Goal: Communication & Community: Answer question/provide support

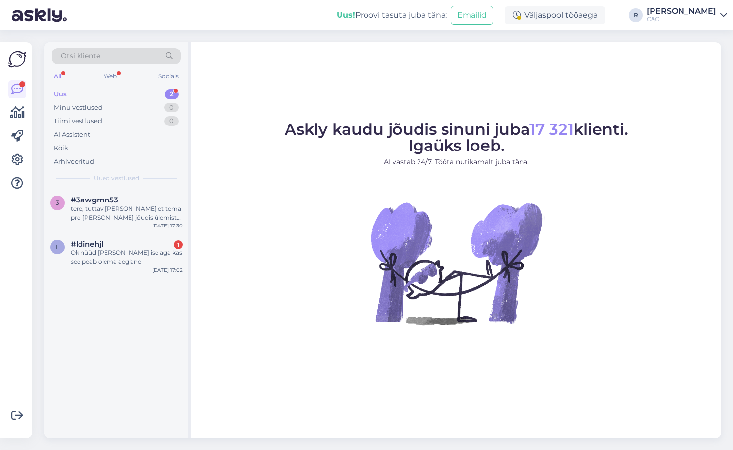
click at [152, 92] on div "Uus 2" at bounding box center [116, 94] width 128 height 14
click at [134, 232] on div "3 #3awgmn53 tere, tuttav [PERSON_NAME] et tema pro [PERSON_NAME] jõudis ùlemist…" at bounding box center [116, 211] width 144 height 44
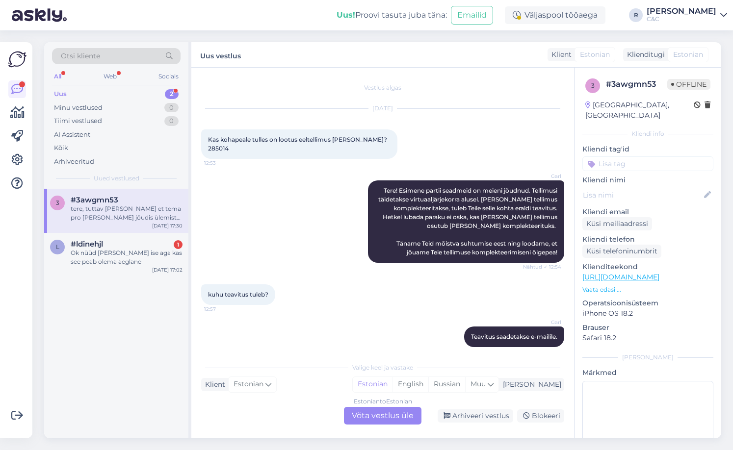
scroll to position [779, 0]
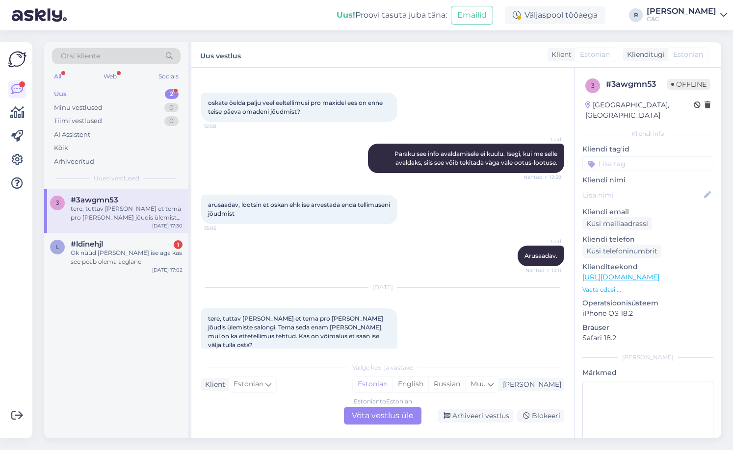
click at [382, 416] on div "Estonian to Estonian Võta vestlus üle" at bounding box center [382, 416] width 77 height 18
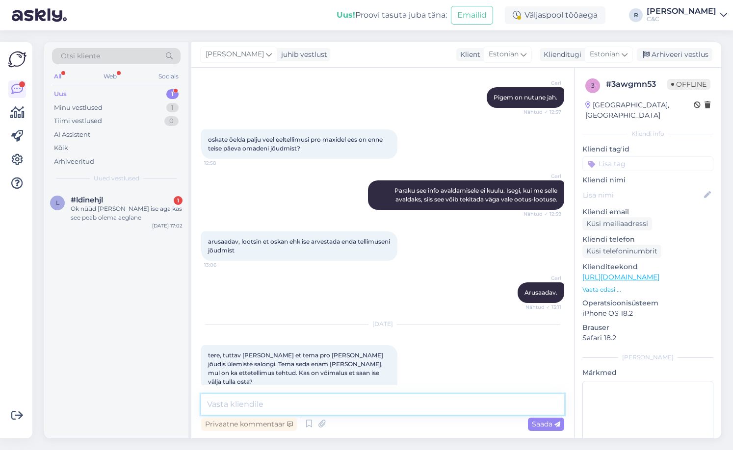
click at [345, 399] on textarea at bounding box center [382, 404] width 363 height 21
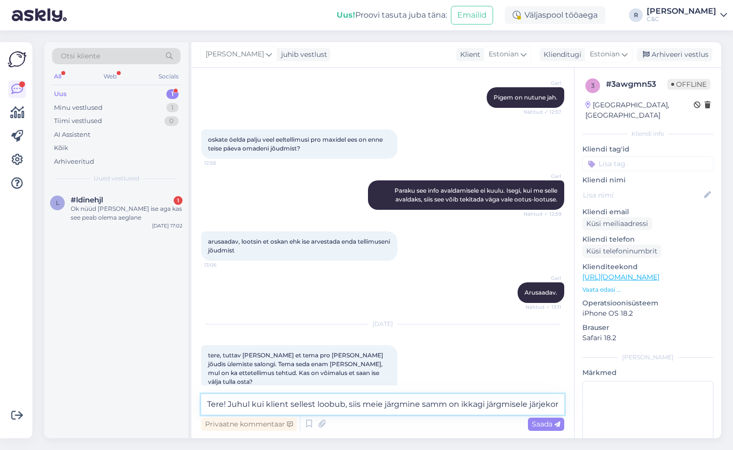
scroll to position [754, 0]
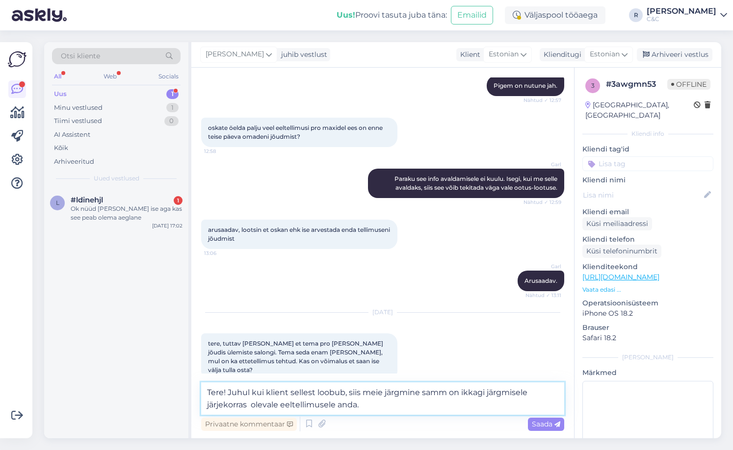
type textarea "Tere! Juhul kui klient sellest loobub, siis meie järgmine samm on ikkagi järgmi…"
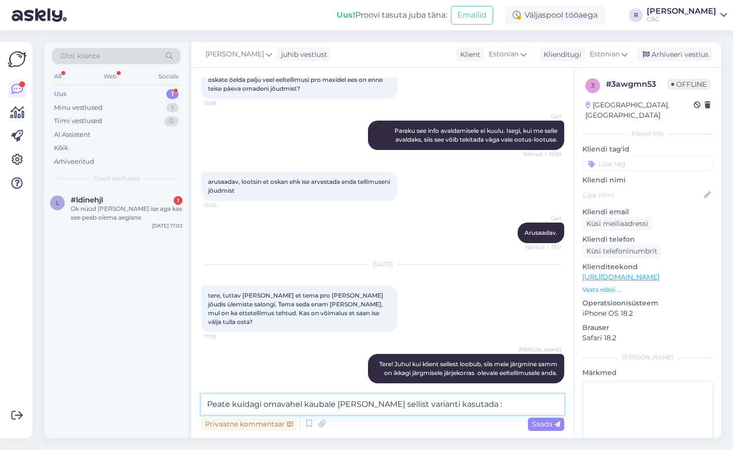
type textarea "Peate kuidagi omavahel kaubale [PERSON_NAME] sellist varianti kasutada :)"
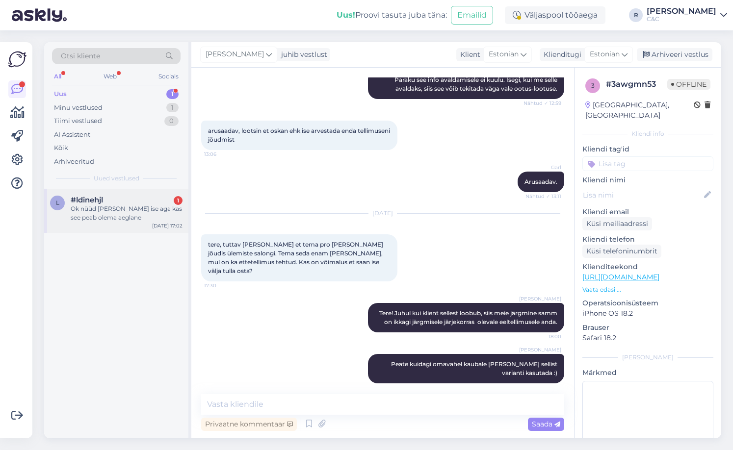
click at [109, 202] on div "#ldinehjl 1" at bounding box center [127, 200] width 112 height 9
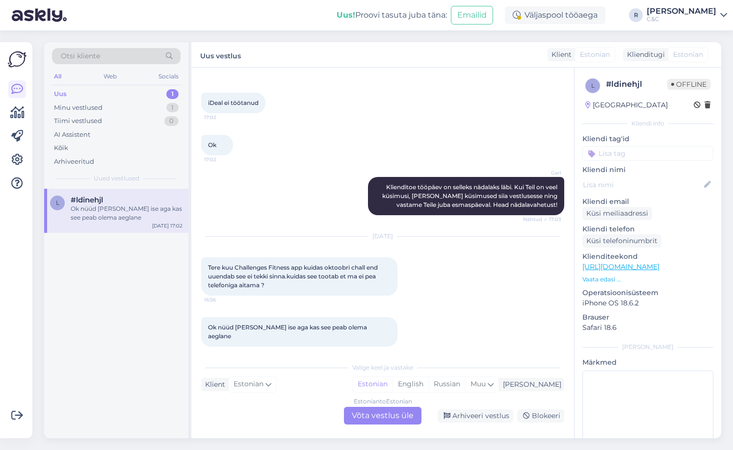
click at [373, 419] on div "Estonian to Estonian Võta vestlus üle" at bounding box center [382, 416] width 77 height 18
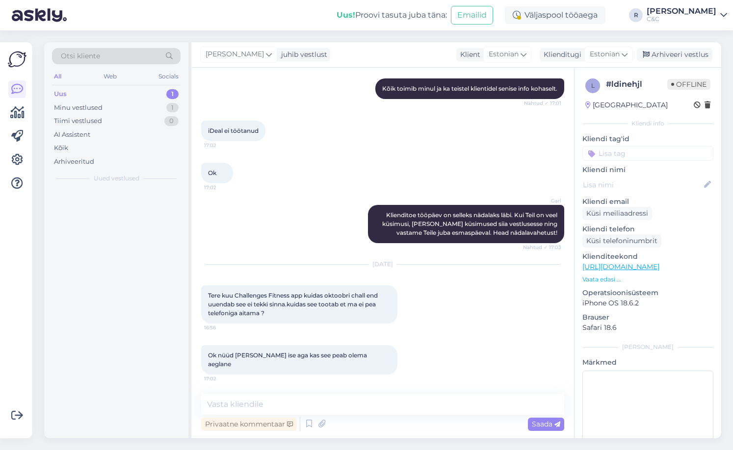
scroll to position [870, 0]
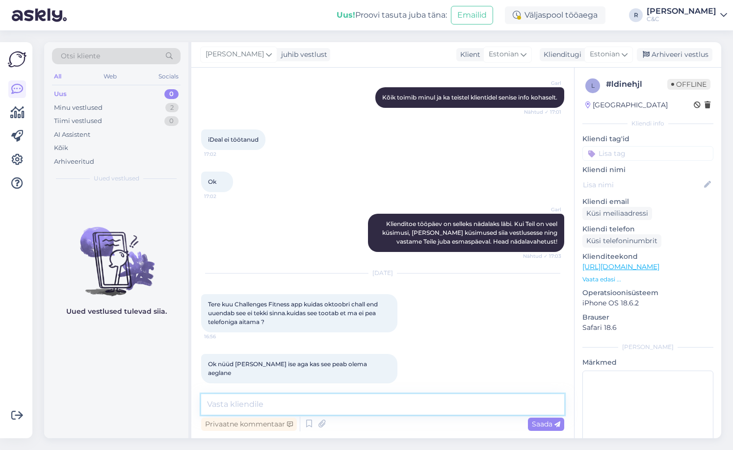
click at [333, 409] on textarea at bounding box center [382, 404] width 363 height 21
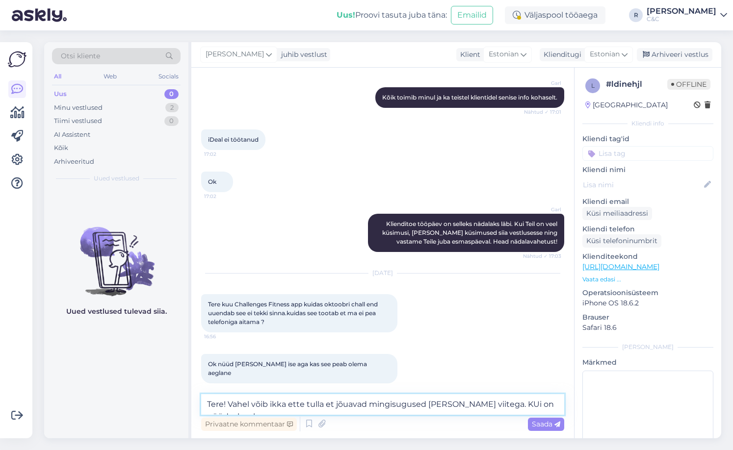
scroll to position [882, 0]
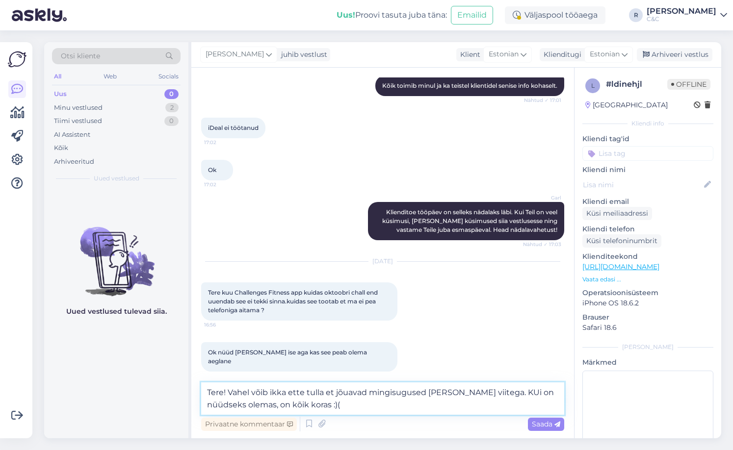
type textarea "Tere! Vahel võib ikka ette tulla et jõuavad mingisugused [PERSON_NAME] viitega.…"
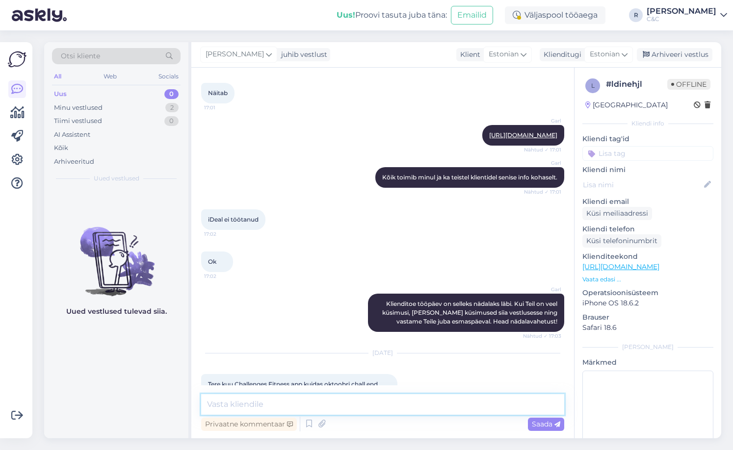
scroll to position [594, 0]
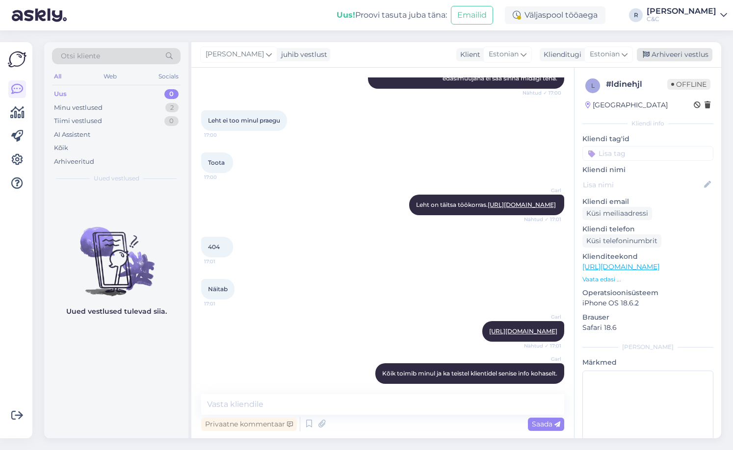
click at [668, 50] on div "Arhiveeri vestlus" at bounding box center [675, 54] width 76 height 13
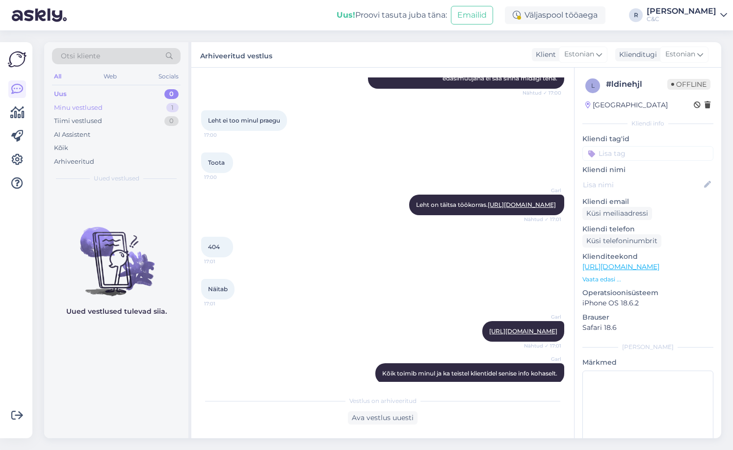
click at [158, 108] on div "Minu vestlused 1" at bounding box center [116, 108] width 128 height 14
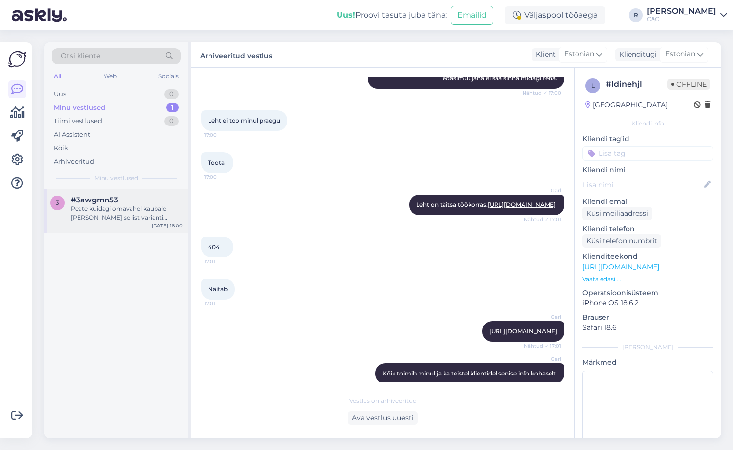
click at [148, 208] on div "Peate kuidagi omavahel kaubale [PERSON_NAME] sellist varianti kasutada :)" at bounding box center [127, 213] width 112 height 18
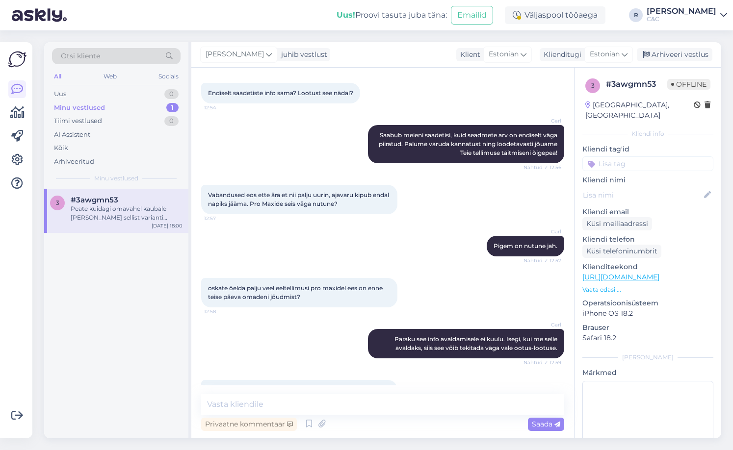
scroll to position [853, 0]
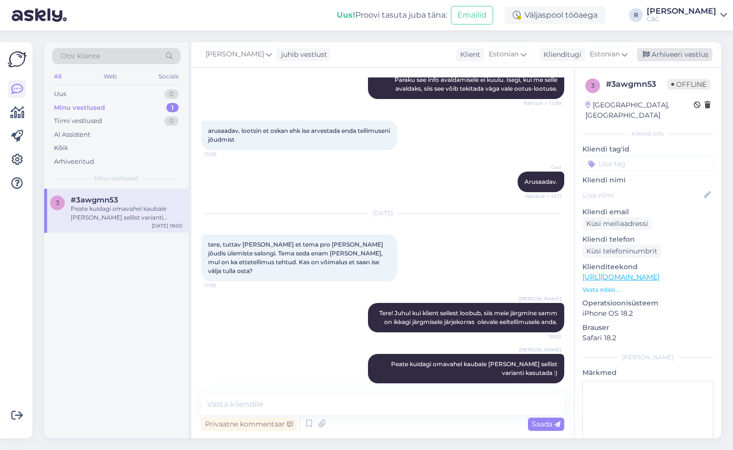
click at [676, 56] on div "Arhiveeri vestlus" at bounding box center [675, 54] width 76 height 13
